Goal: Task Accomplishment & Management: Use online tool/utility

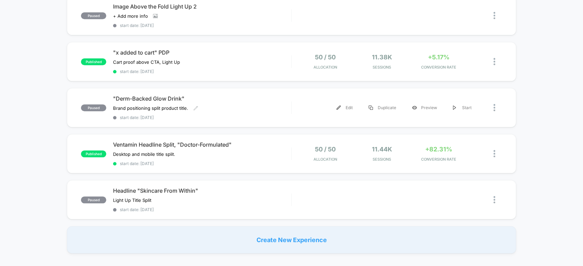
scroll to position [410, 0]
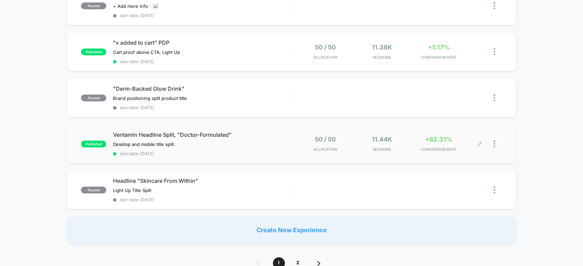
click at [407, 138] on div "11.44k Sessions" at bounding box center [381, 144] width 53 height 16
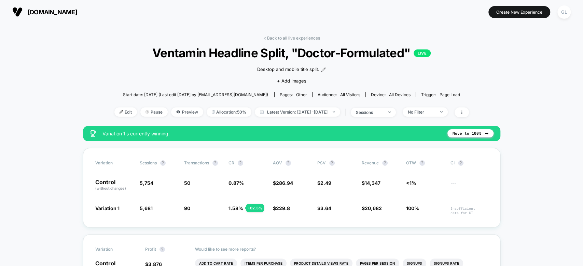
click at [282, 46] on span "Ventamin Headline Split, "Doctor-Formulated" LIVE" at bounding box center [291, 53] width 319 height 14
click at [299, 36] on link "< Back to all live experiences" at bounding box center [291, 38] width 57 height 5
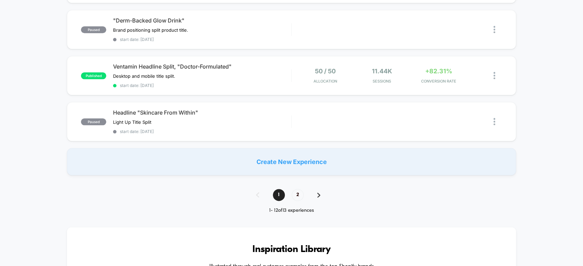
scroll to position [478, 0]
click at [498, 70] on div at bounding box center [498, 75] width 9 height 16
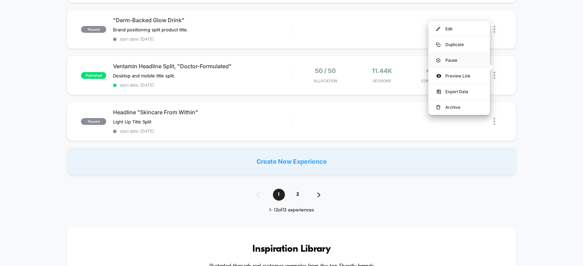
click at [466, 61] on div "Pause" at bounding box center [458, 60] width 61 height 15
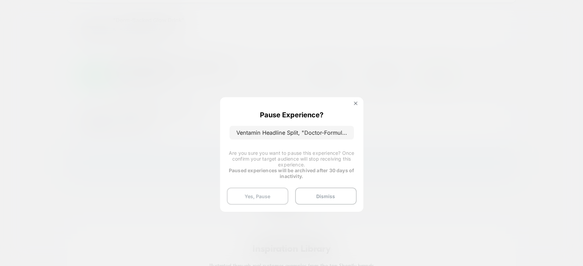
click at [269, 188] on button "Yes, Pause" at bounding box center [257, 196] width 61 height 17
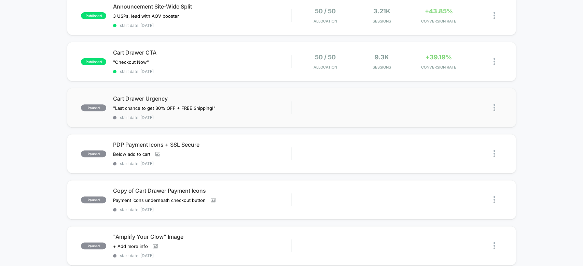
scroll to position [0, 0]
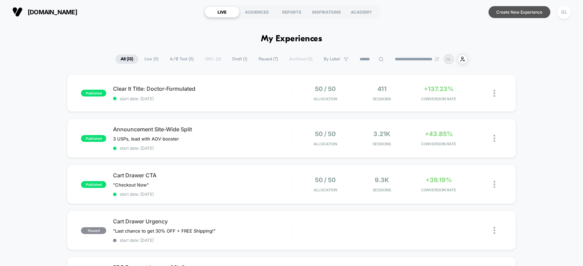
click at [527, 10] on button "Create New Experience" at bounding box center [519, 12] width 62 height 12
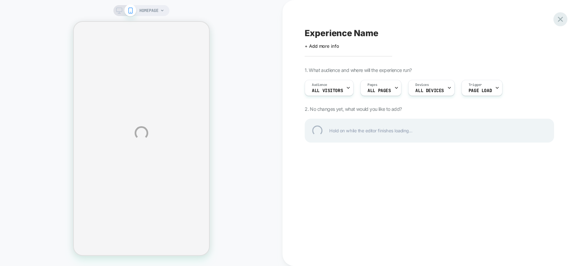
click at [565, 20] on div at bounding box center [560, 19] width 14 height 14
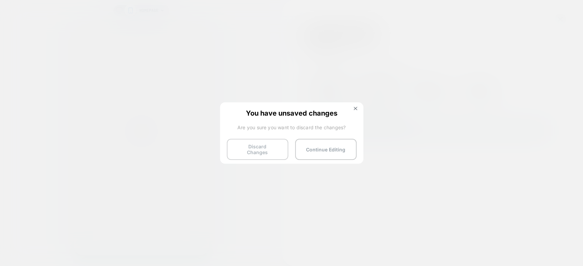
click at [259, 154] on button "Discard Changes" at bounding box center [257, 149] width 61 height 21
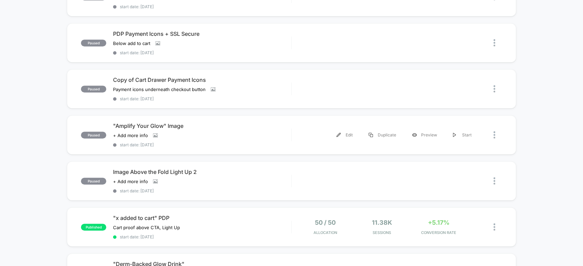
scroll to position [244, 0]
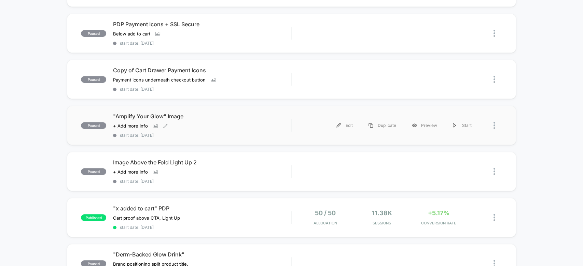
click at [253, 127] on div ""Amplify Your Glow" Image Click to view images Click to edit experience details…" at bounding box center [202, 125] width 178 height 25
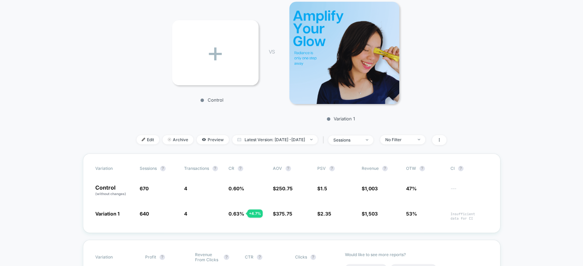
scroll to position [98, 0]
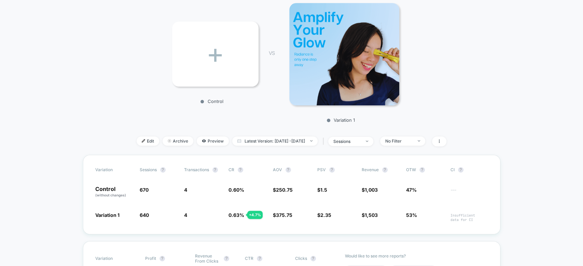
click at [357, 85] on img at bounding box center [344, 54] width 110 height 102
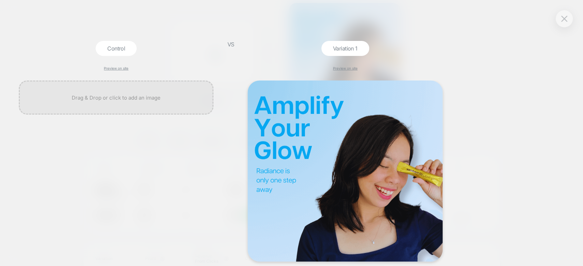
click at [467, 91] on div "Control Preview on site VS Variation 1 Preview on site" at bounding box center [288, 133] width 583 height 273
click at [161, 105] on div at bounding box center [116, 98] width 195 height 34
click at [352, 67] on link "Preview on site" at bounding box center [345, 68] width 25 height 4
click at [500, 94] on div "Control Preview on site VS Variation 1 Preview on site" at bounding box center [288, 133] width 583 height 273
click at [563, 14] on button at bounding box center [564, 19] width 10 height 10
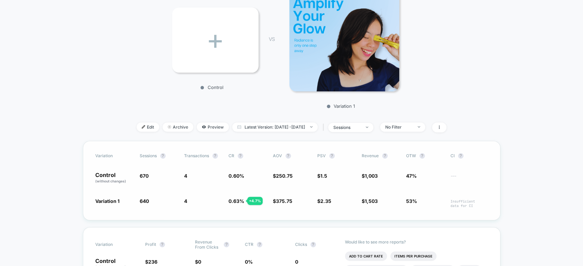
scroll to position [119, 0]
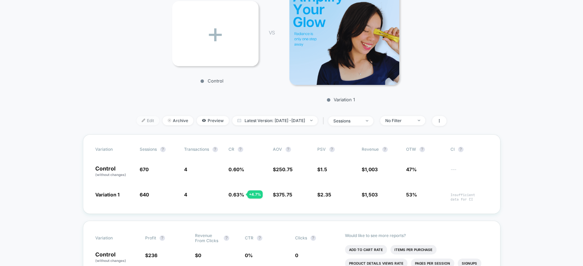
click at [137, 122] on span "Edit" at bounding box center [148, 120] width 23 height 9
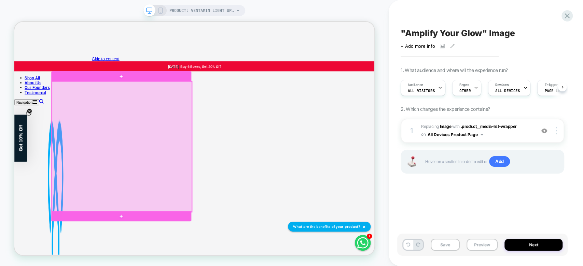
click at [204, 188] on div at bounding box center [157, 188] width 187 height 174
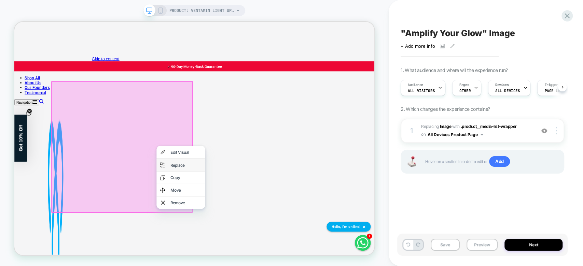
click at [242, 217] on div "Replace" at bounding box center [243, 213] width 42 height 7
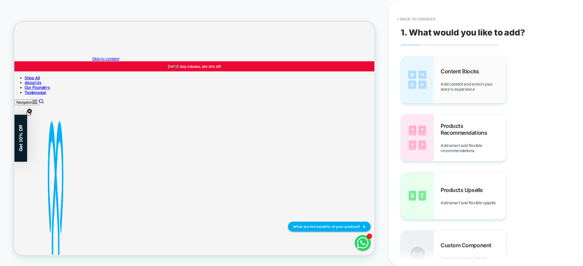
click at [470, 81] on div "Content Blocks Add content and enrich your store's experience" at bounding box center [474, 80] width 66 height 24
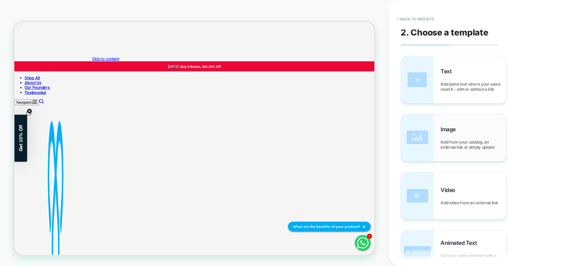
click at [465, 148] on span "Add from your catalog, an external link or simply upload" at bounding box center [474, 145] width 66 height 10
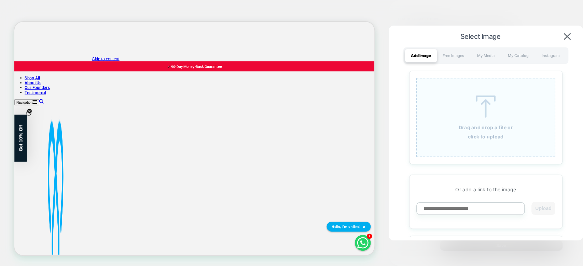
click at [472, 131] on div "Drag and drop a file or click to upload" at bounding box center [485, 118] width 139 height 80
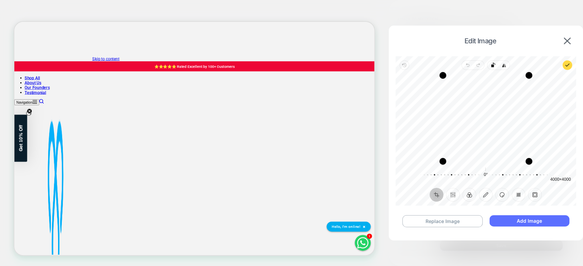
click at [523, 223] on button "Add Image" at bounding box center [529, 221] width 80 height 11
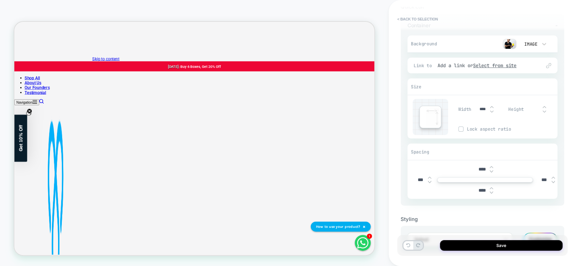
scroll to position [55, 0]
click at [481, 167] on input "****" at bounding box center [481, 168] width 15 height 6
type input "***"
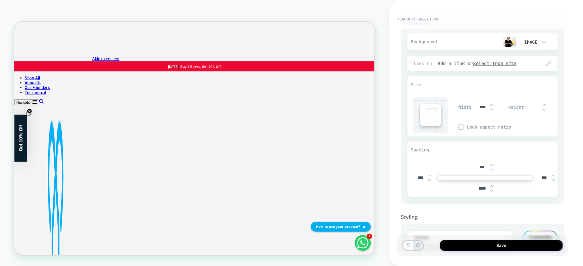
type input "****"
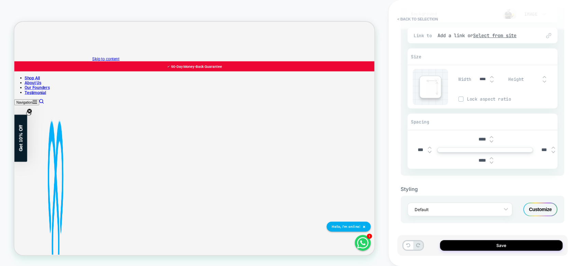
scroll to position [0, 0]
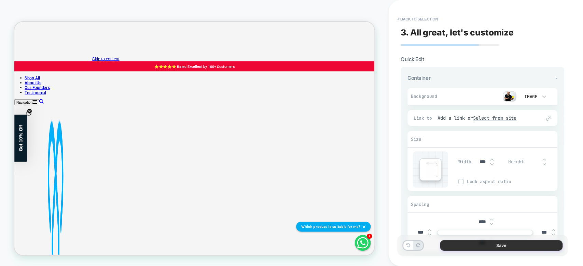
click at [504, 244] on button "Save" at bounding box center [501, 245] width 123 height 11
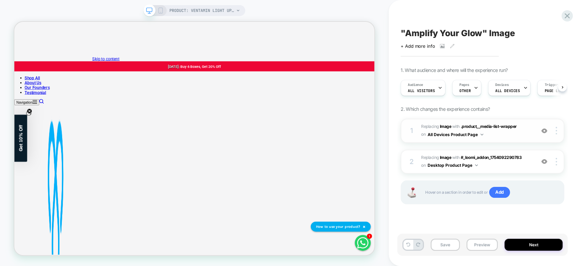
click at [458, 134] on button "All Devices Product Page" at bounding box center [456, 134] width 56 height 9
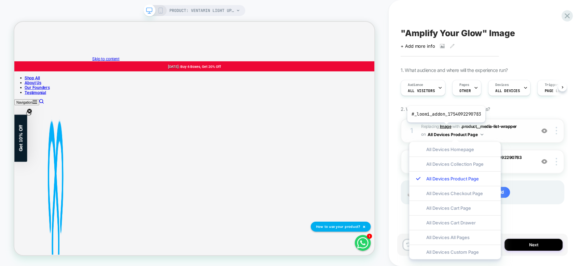
click at [445, 128] on b "Image" at bounding box center [446, 126] width 12 height 5
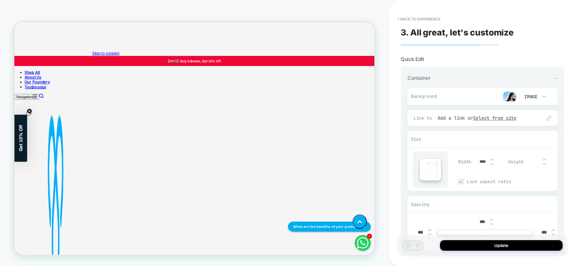
scroll to position [24, 0]
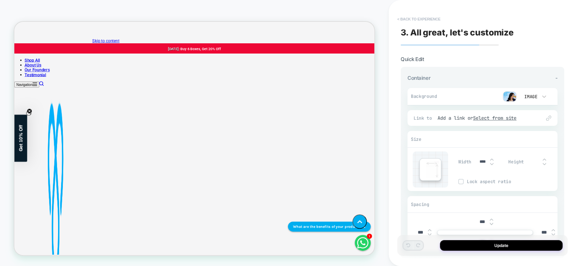
click at [407, 17] on button "< Back to experience" at bounding box center [419, 19] width 50 height 11
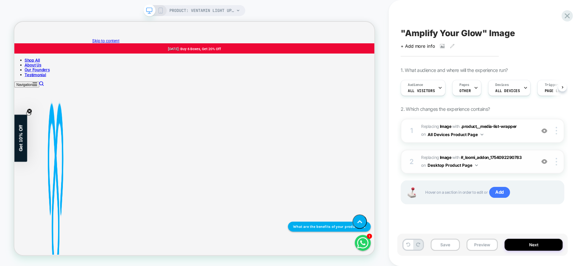
scroll to position [0, 0]
click at [558, 163] on div at bounding box center [557, 162] width 13 height 8
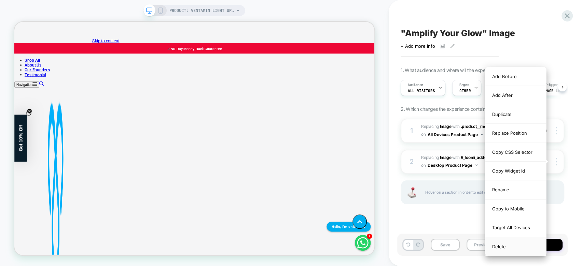
click at [514, 247] on div "Delete" at bounding box center [515, 247] width 61 height 18
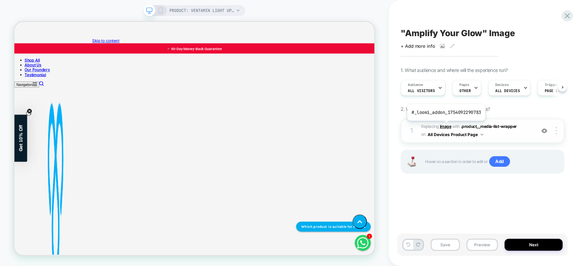
click at [445, 126] on b "Image" at bounding box center [446, 126] width 12 height 5
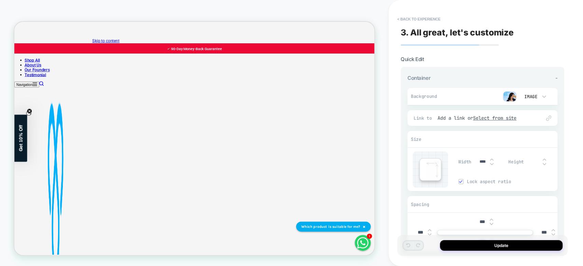
scroll to position [11, 0]
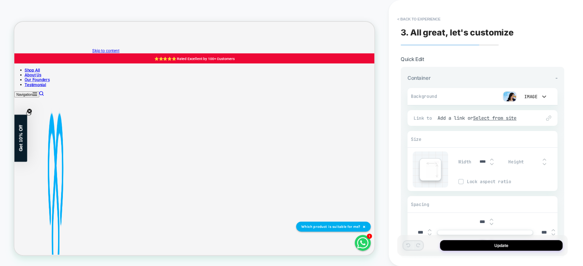
click at [525, 95] on div "Image" at bounding box center [530, 97] width 14 height 6
click at [515, 95] on div at bounding box center [291, 133] width 583 height 266
click at [511, 95] on img at bounding box center [510, 97] width 14 height 10
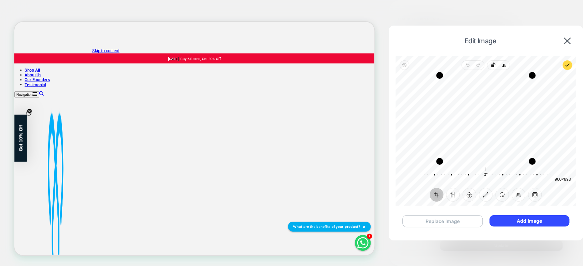
click at [462, 223] on button "Replace Image" at bounding box center [442, 222] width 80 height 12
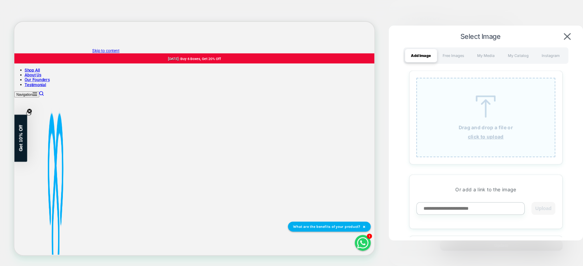
click at [480, 133] on div "Drag and drop a file or click to upload" at bounding box center [485, 118] width 139 height 80
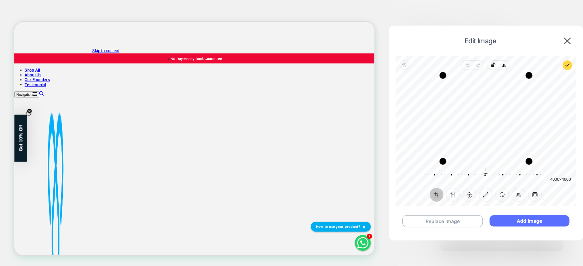
click at [528, 224] on button "Add Image" at bounding box center [529, 221] width 80 height 11
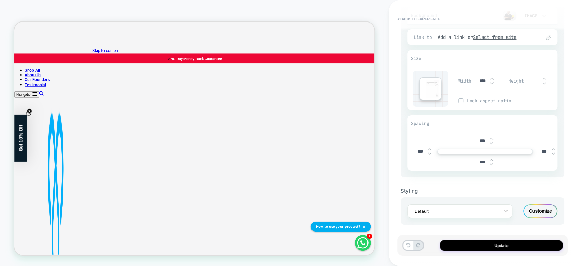
scroll to position [82, 0]
click at [483, 141] on input "***" at bounding box center [481, 140] width 15 height 6
type input "****"
click at [482, 160] on input "***" at bounding box center [481, 161] width 15 height 6
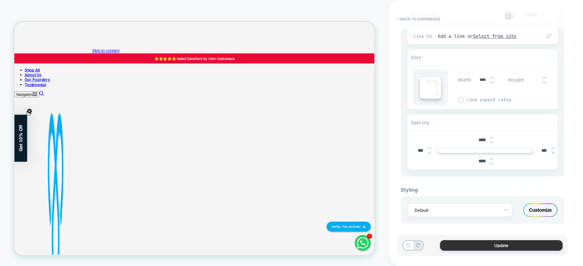
type input "****"
click at [493, 246] on button "Update" at bounding box center [501, 245] width 123 height 11
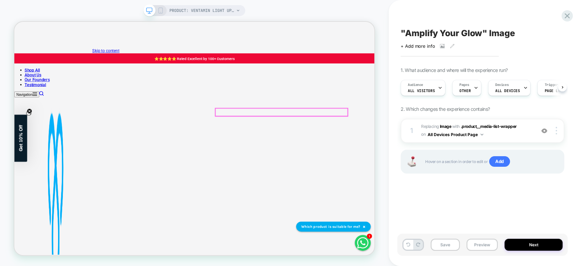
scroll to position [0, 0]
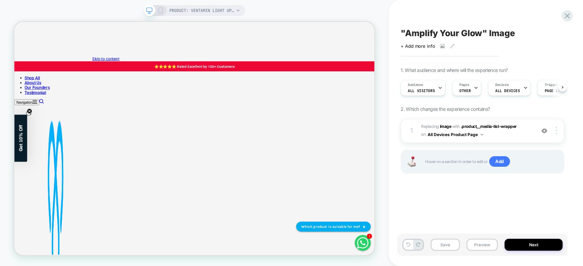
click at [163, 13] on icon at bounding box center [160, 11] width 6 height 6
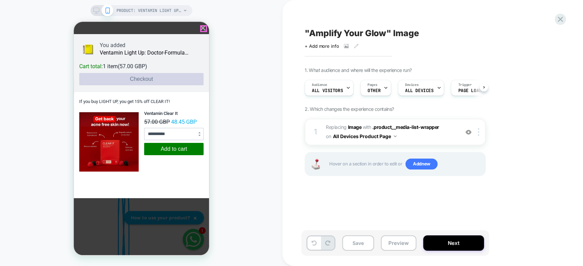
click at [204, 29] on icon at bounding box center [202, 27] width 5 height 5
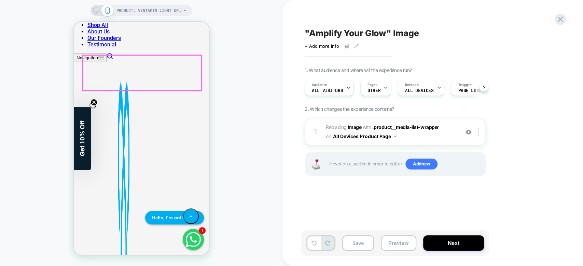
scroll to position [201, 0]
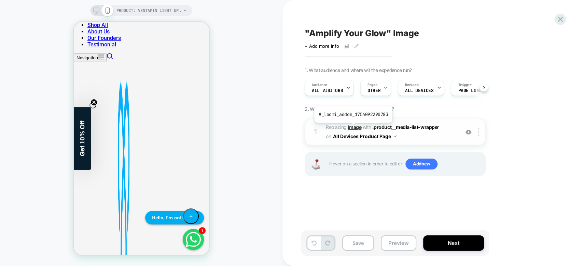
click at [352, 128] on b "Image" at bounding box center [355, 127] width 14 height 6
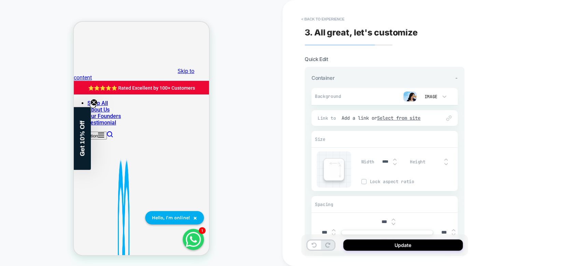
scroll to position [0, 0]
click at [410, 95] on img at bounding box center [410, 97] width 14 height 10
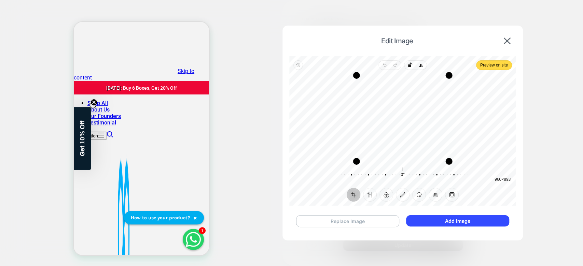
click at [370, 223] on button "Replace Image" at bounding box center [347, 222] width 103 height 12
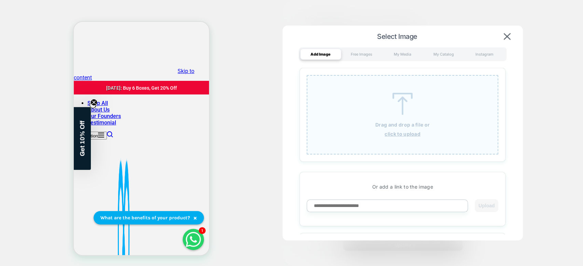
click at [402, 131] on u "click to upload" at bounding box center [403, 134] width 36 height 6
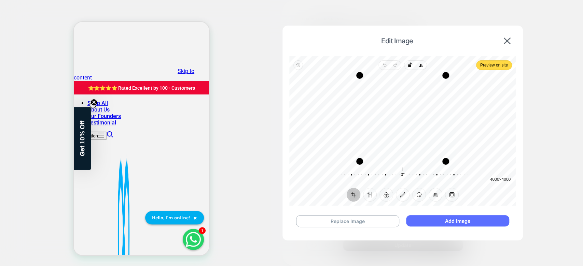
click at [432, 225] on button "Add Image" at bounding box center [457, 221] width 103 height 11
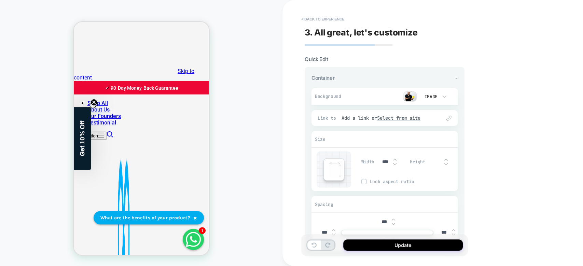
click at [489, 178] on div "< Back to experience 3. All great, let's customize Quick Edit Container - Backg…" at bounding box center [432, 133] width 301 height 266
click at [411, 246] on button "Update" at bounding box center [403, 245] width 120 height 11
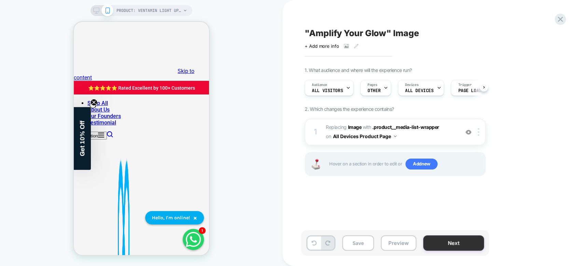
click at [453, 237] on button "Next" at bounding box center [453, 243] width 61 height 15
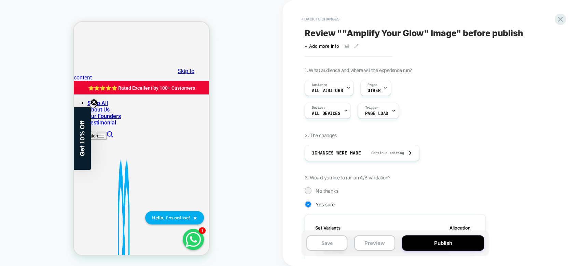
scroll to position [0, 0]
click at [381, 91] on div "Pages OTHER" at bounding box center [374, 87] width 27 height 15
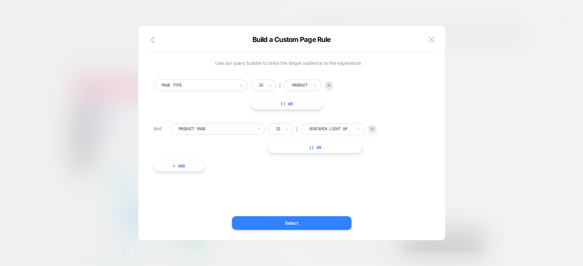
click at [320, 220] on button "Select" at bounding box center [292, 224] width 120 height 14
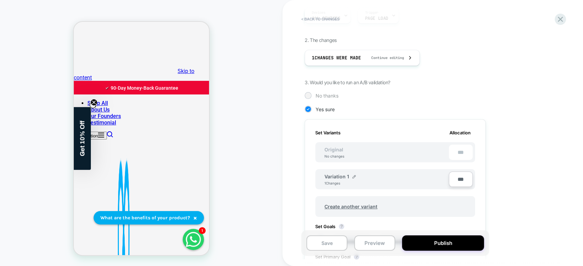
scroll to position [98, 0]
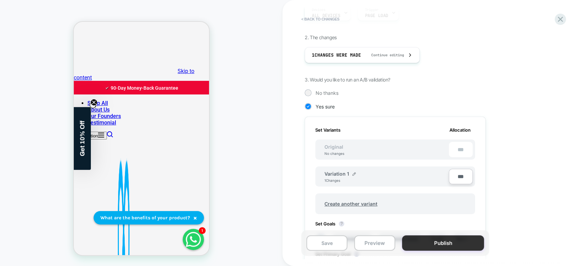
click at [438, 245] on button "Publish" at bounding box center [443, 243] width 82 height 15
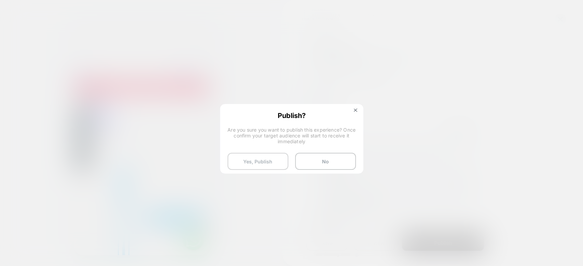
click at [275, 165] on button "Yes, Publish" at bounding box center [257, 161] width 61 height 17
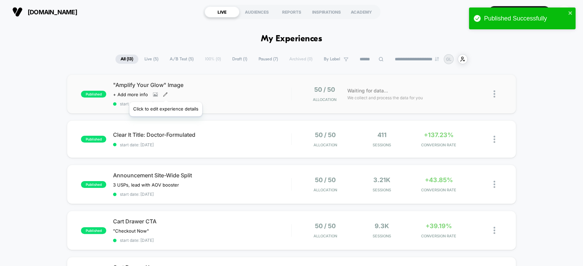
click at [165, 94] on icon at bounding box center [165, 94] width 5 height 5
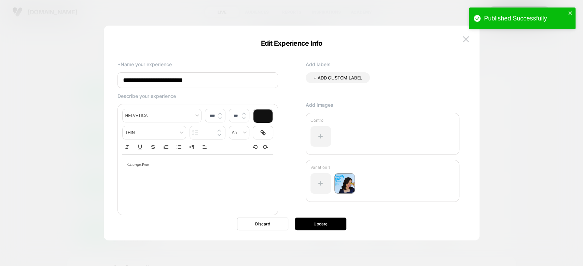
click at [217, 74] on input "**********" at bounding box center [197, 80] width 161 height 16
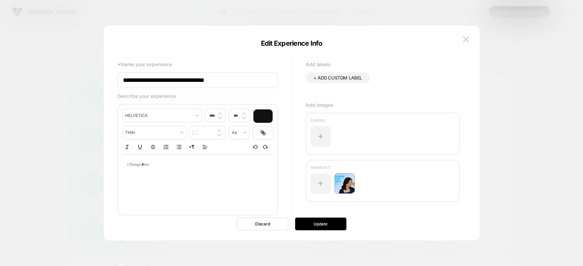
type input "**********"
type input "****"
click at [209, 172] on div at bounding box center [197, 165] width 151 height 20
click at [212, 172] on div "**********" at bounding box center [197, 165] width 151 height 20
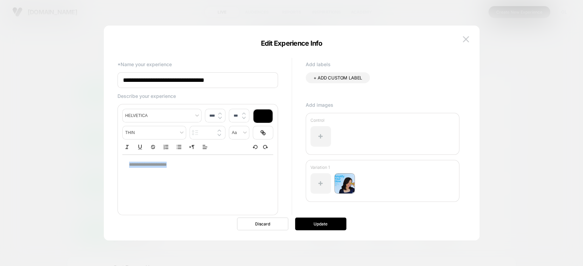
click at [212, 172] on div "**********" at bounding box center [197, 165] width 151 height 20
click at [164, 169] on div "**********" at bounding box center [197, 165] width 151 height 20
click at [134, 168] on p "**********" at bounding box center [195, 165] width 132 height 6
click at [350, 178] on icon at bounding box center [350, 177] width 5 height 5
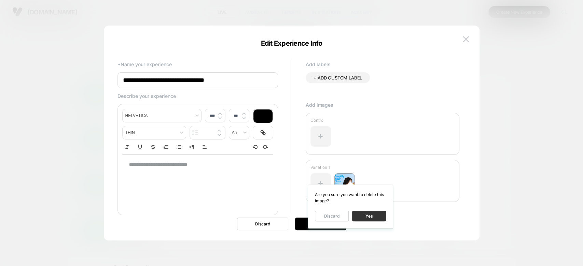
click at [367, 220] on button "Yes" at bounding box center [369, 216] width 34 height 11
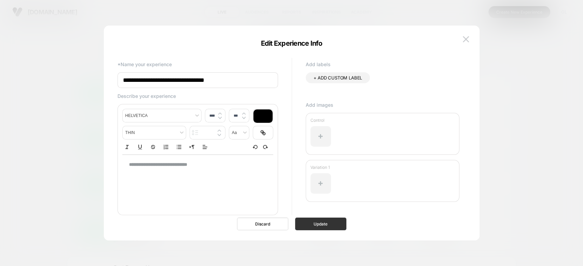
click at [337, 222] on button "Update" at bounding box center [320, 224] width 51 height 13
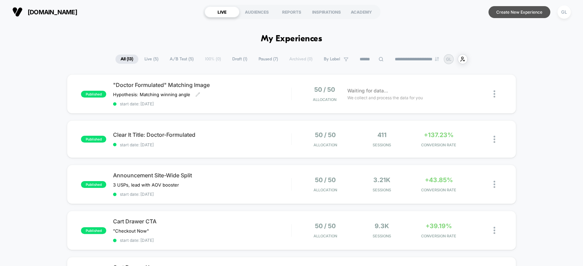
click at [503, 8] on button "Create New Experience" at bounding box center [519, 12] width 62 height 12
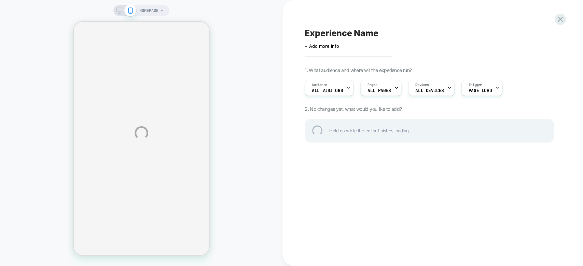
click at [154, 9] on div "HOMEPAGE Experience Name Click to edit experience details + Add more info 1. Wh…" at bounding box center [291, 133] width 583 height 266
click at [158, 12] on div "HOMEPAGE Experience Name Click to edit experience details + Add more info 1. Wh…" at bounding box center [291, 133] width 583 height 266
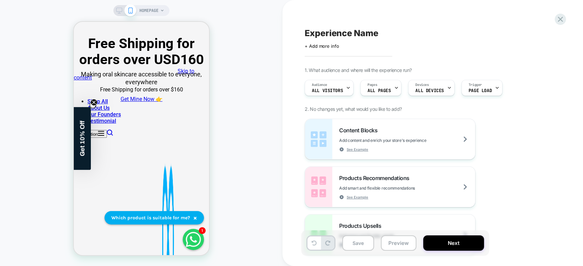
click at [158, 12] on span "HOMEPAGE" at bounding box center [148, 10] width 19 height 11
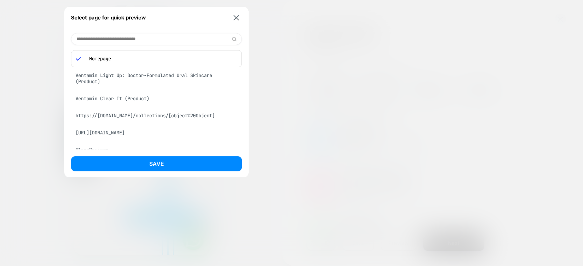
click at [180, 103] on div "Ventamin Clear It (Product)" at bounding box center [156, 98] width 171 height 13
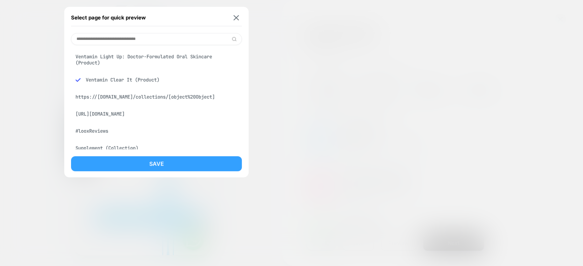
click at [185, 167] on button "Save" at bounding box center [156, 163] width 171 height 15
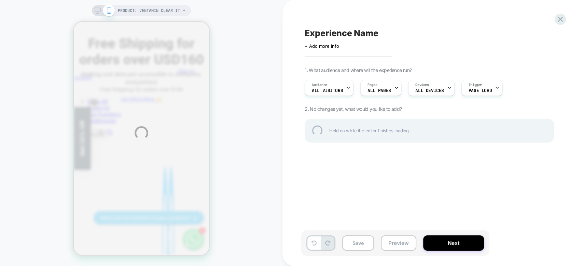
click at [379, 92] on div "PRODUCT: Ventamin Clear It PRODUCT: Ventamin Clear It Experience Name Click to …" at bounding box center [291, 133] width 583 height 266
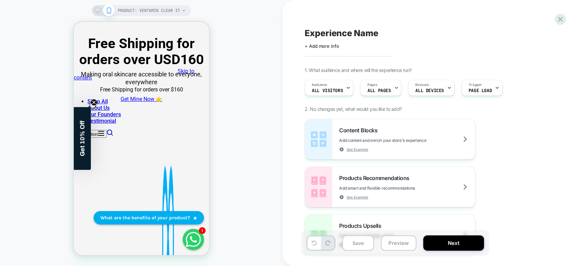
click at [386, 91] on span "ALL PAGES" at bounding box center [378, 90] width 23 height 5
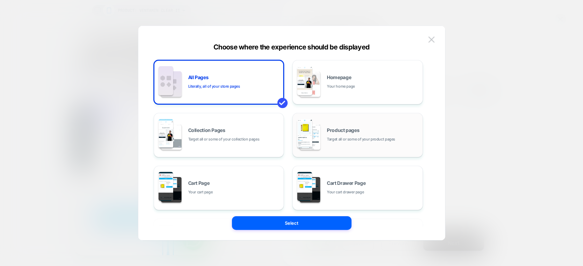
click at [339, 133] on span "Product pages" at bounding box center [343, 130] width 32 height 5
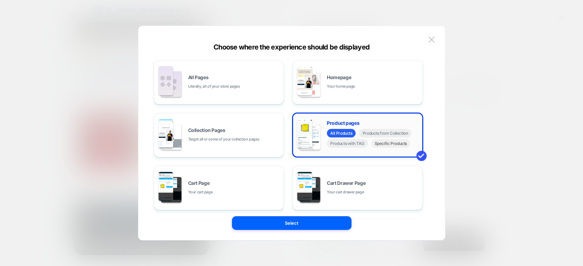
click at [384, 146] on span "Specific Products" at bounding box center [390, 143] width 39 height 9
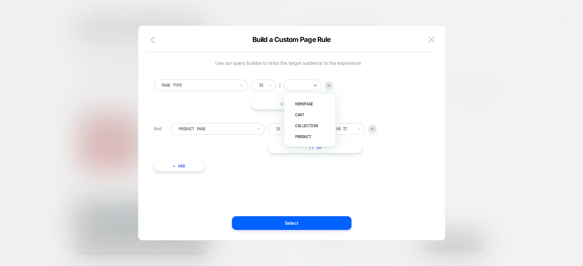
click at [304, 89] on div at bounding box center [300, 86] width 18 height 8
click at [316, 135] on div "Product" at bounding box center [313, 136] width 44 height 11
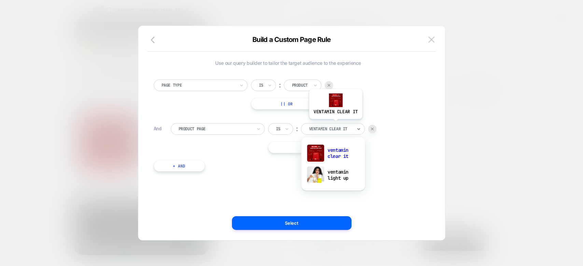
click at [335, 124] on div "ventamin clear it" at bounding box center [333, 129] width 64 height 12
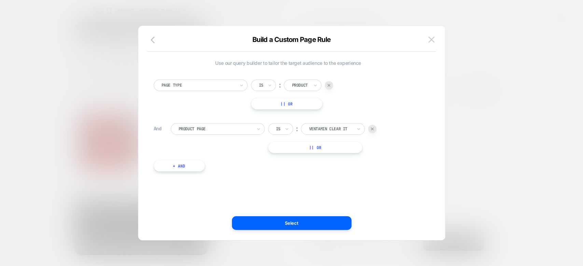
click at [391, 144] on div "Product Page Is ︰ ventamin clear it || Or" at bounding box center [297, 138] width 252 height 30
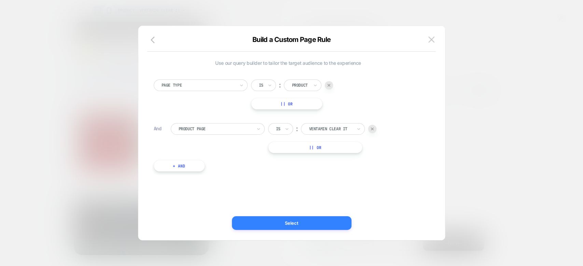
click at [321, 226] on button "Select" at bounding box center [292, 224] width 120 height 14
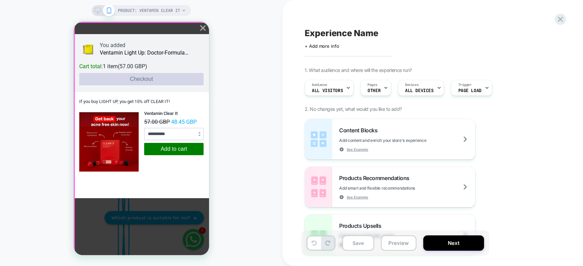
click at [199, 31] on div "**********" at bounding box center [140, 139] width 135 height 234
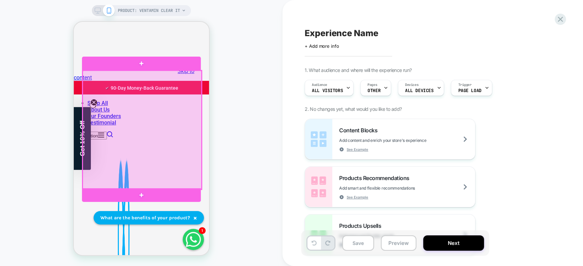
click at [173, 120] on div at bounding box center [141, 130] width 119 height 119
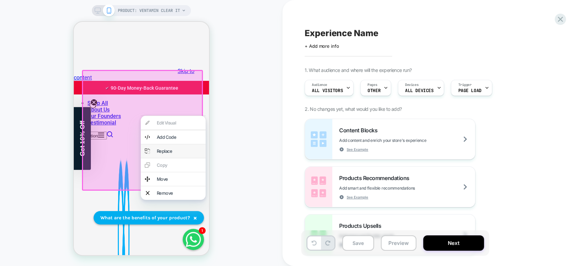
click at [173, 152] on div "Replace" at bounding box center [172, 151] width 65 height 14
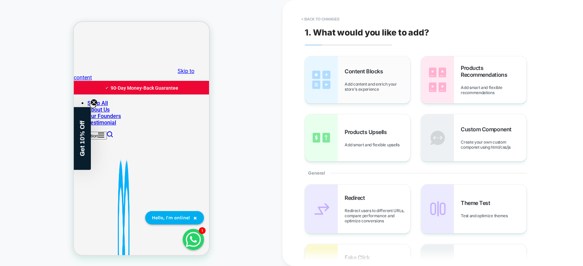
click at [360, 76] on div "Content Blocks Add content and enrich your store's experience" at bounding box center [378, 80] width 66 height 24
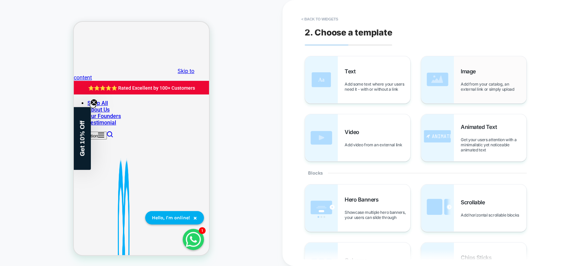
click at [464, 63] on div "Image Add from your catalog, an external link or simply upload" at bounding box center [473, 79] width 105 height 47
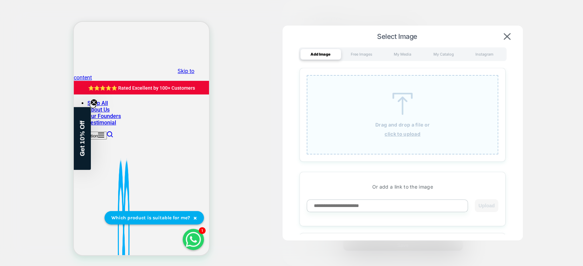
click at [376, 110] on div "Drag and drop a file or click to upload" at bounding box center [403, 115] width 192 height 80
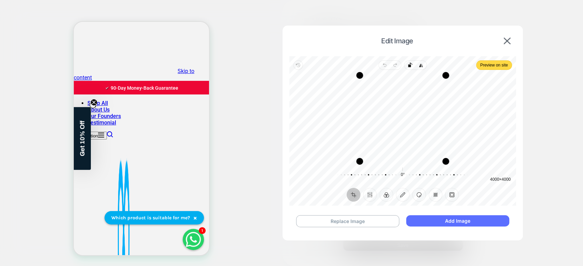
click at [464, 222] on button "Add Image" at bounding box center [457, 221] width 103 height 11
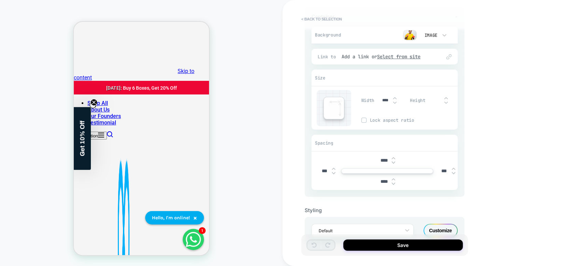
scroll to position [63, 0]
click at [381, 160] on input "****" at bounding box center [383, 160] width 15 height 6
type input "***"
click at [471, 177] on div "< Back to selection 3. All great, let's customize Quick Edit Container - Backgr…" at bounding box center [432, 133] width 301 height 266
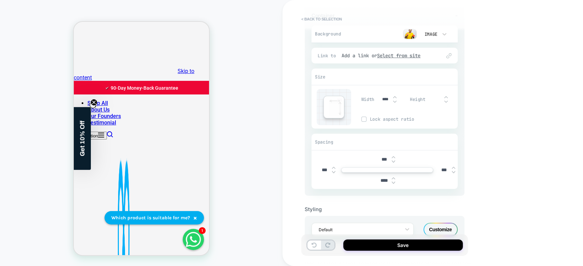
click at [386, 179] on input "****" at bounding box center [383, 181] width 15 height 6
type input "****"
click at [402, 250] on button "Save" at bounding box center [403, 245] width 120 height 11
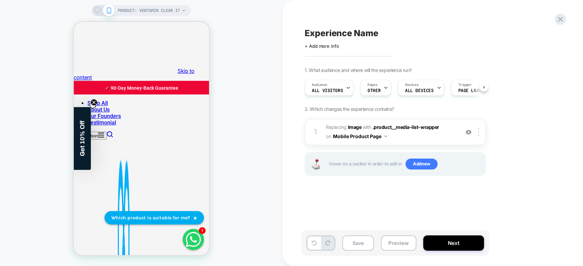
scroll to position [0, 0]
click at [476, 133] on div at bounding box center [479, 132] width 11 height 8
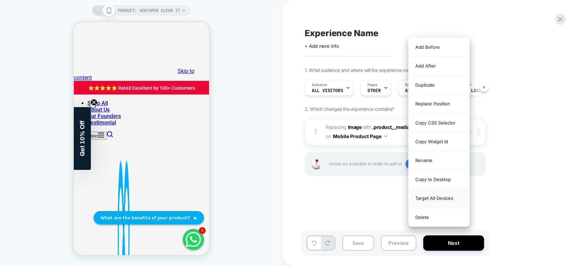
click at [451, 190] on div "Target All Devices" at bounding box center [438, 198] width 61 height 19
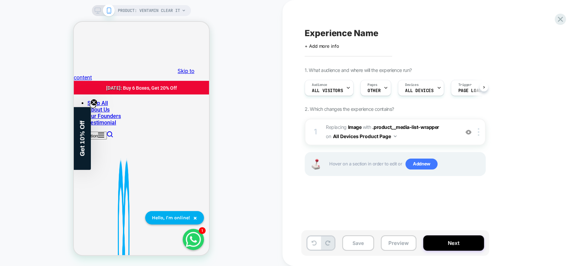
click at [97, 9] on icon at bounding box center [98, 11] width 6 height 6
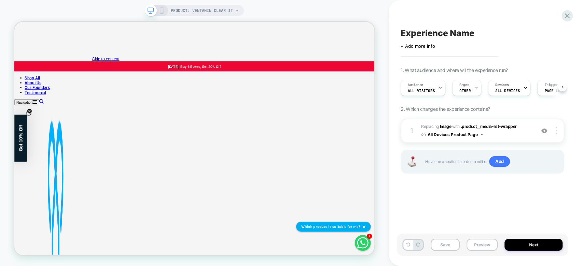
click at [474, 88] on icon at bounding box center [476, 88] width 4 height 4
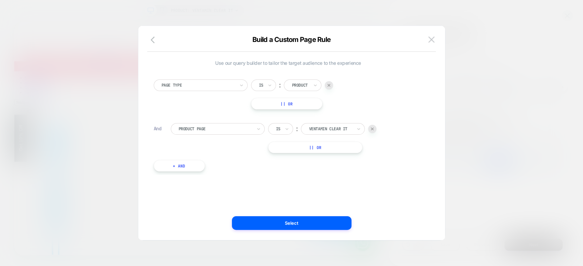
click at [505, 139] on div at bounding box center [291, 133] width 583 height 266
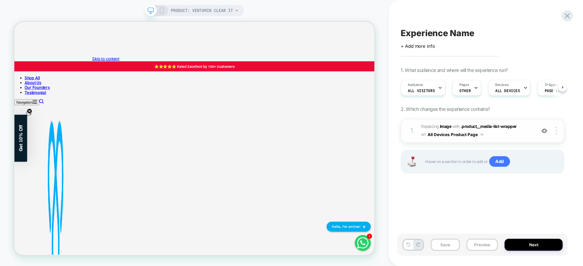
click at [473, 136] on button "All Devices Product Page" at bounding box center [456, 134] width 56 height 9
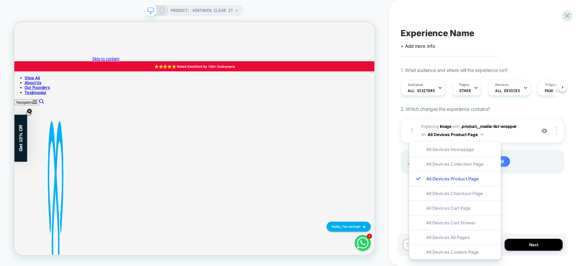
click at [543, 175] on div "1 #_loomi_addon_1755558783567 Replacing Image WITH .product__media-list-wrapper…" at bounding box center [483, 155] width 164 height 72
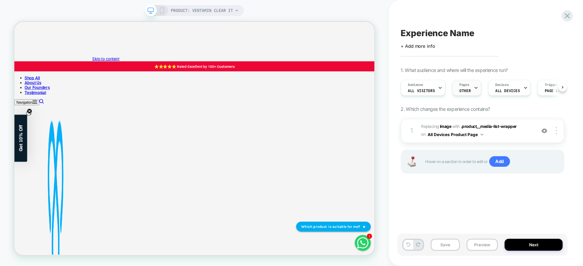
click at [470, 95] on div "Pages OTHER" at bounding box center [465, 87] width 25 height 15
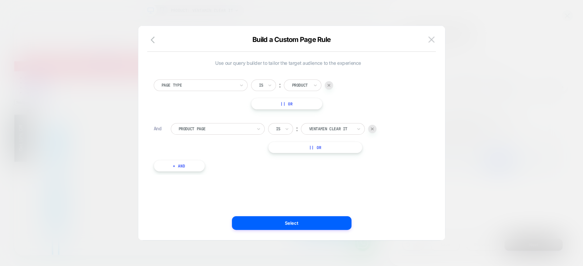
click at [506, 178] on div at bounding box center [291, 133] width 583 height 266
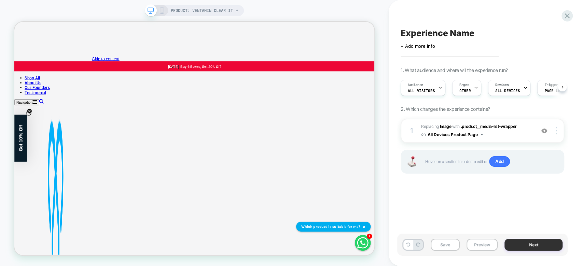
click at [521, 245] on button "Next" at bounding box center [533, 245] width 58 height 12
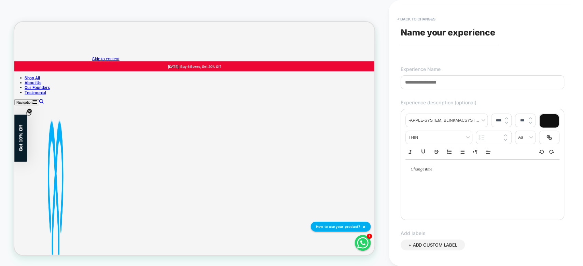
click at [435, 86] on input at bounding box center [483, 82] width 164 height 14
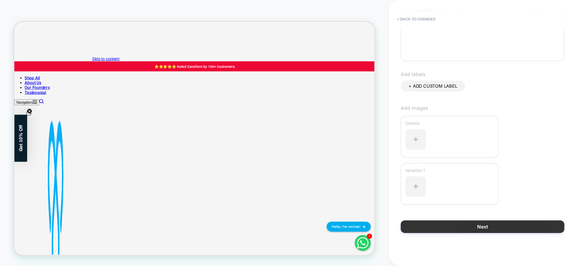
type input "**********"
click at [487, 225] on button "Next" at bounding box center [483, 227] width 164 height 13
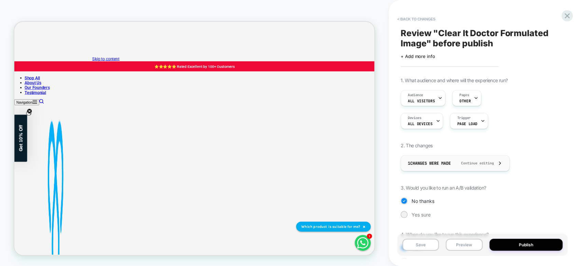
scroll to position [42, 0]
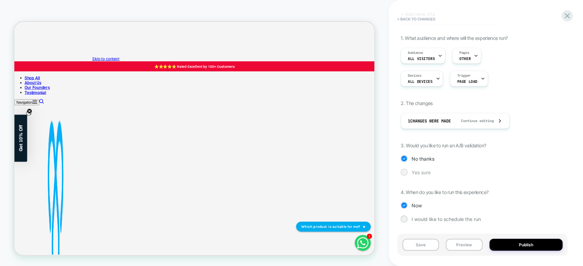
click at [419, 175] on span "Yes sure" at bounding box center [421, 173] width 19 height 6
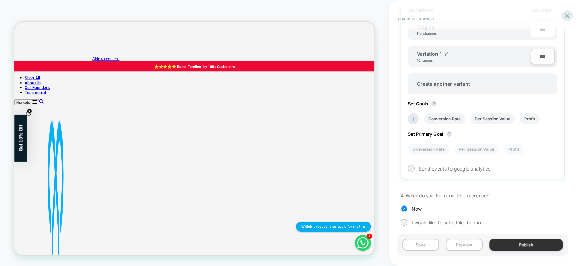
scroll to position [227, 0]
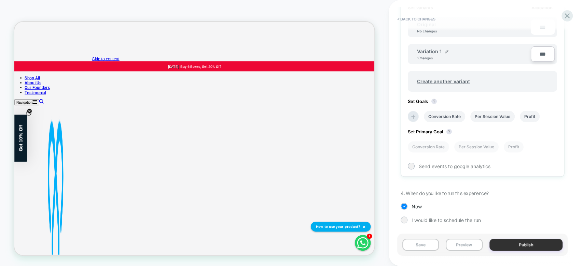
click at [536, 249] on button "Publish" at bounding box center [525, 245] width 73 height 12
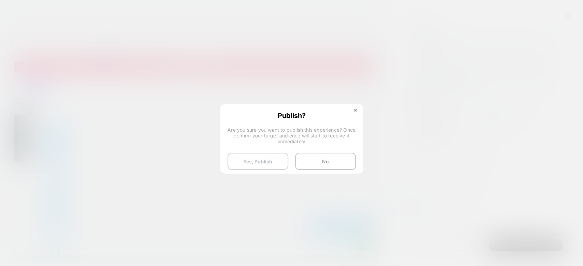
click at [264, 161] on button "Yes, Publish" at bounding box center [257, 161] width 61 height 17
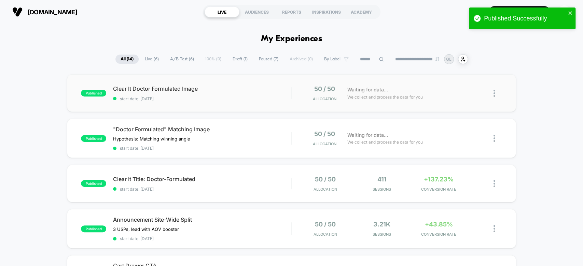
click at [494, 93] on img at bounding box center [495, 93] width 2 height 7
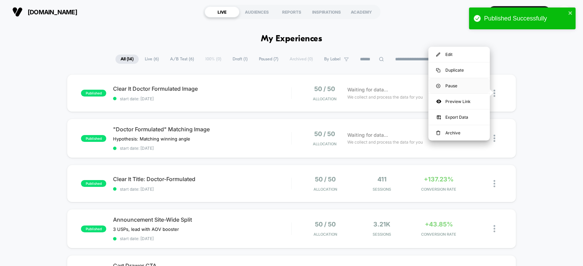
click at [466, 88] on div "Pause" at bounding box center [458, 85] width 61 height 15
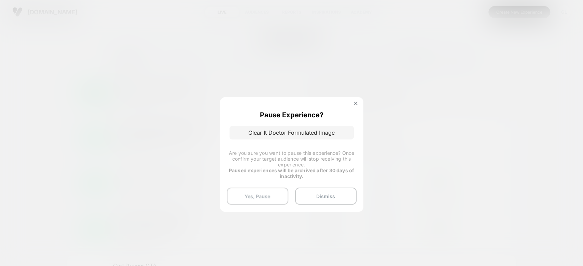
click at [257, 192] on button "Yes, Pause" at bounding box center [257, 196] width 61 height 17
